Goal: Navigation & Orientation: Find specific page/section

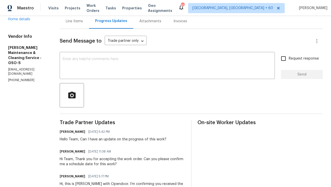
scroll to position [55, 0]
